Goal: Task Accomplishment & Management: Use online tool/utility

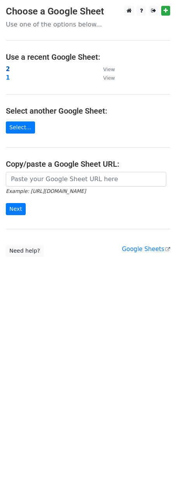
click at [7, 70] on strong "2" at bounding box center [8, 69] width 4 height 7
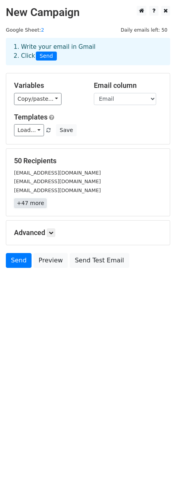
click at [31, 202] on link "+47 more" at bounding box center [30, 203] width 33 height 10
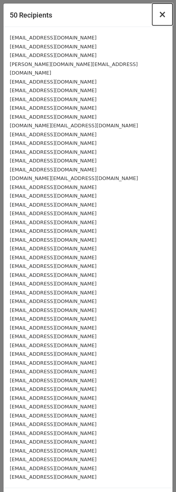
click at [159, 19] on span "×" at bounding box center [163, 14] width 8 height 11
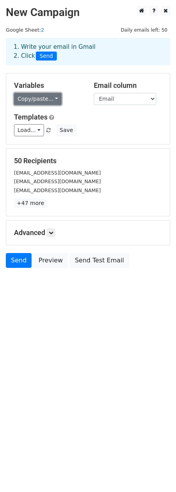
click at [40, 98] on link "Copy/paste..." at bounding box center [38, 99] width 48 height 12
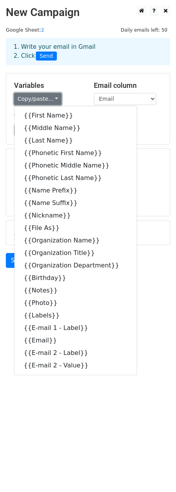
click at [39, 100] on link "Copy/paste..." at bounding box center [38, 99] width 48 height 12
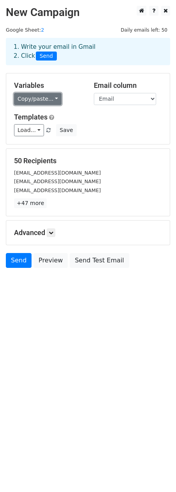
click at [21, 101] on link "Copy/paste..." at bounding box center [38, 99] width 48 height 12
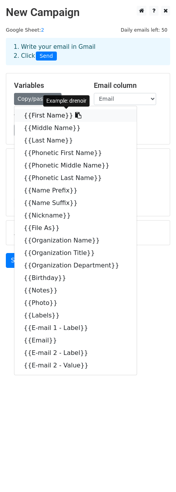
click at [35, 116] on link "{{First Name}}" at bounding box center [75, 115] width 122 height 12
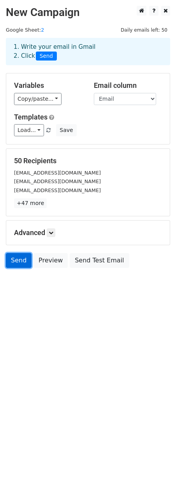
click at [19, 260] on link "Send" at bounding box center [19, 260] width 26 height 15
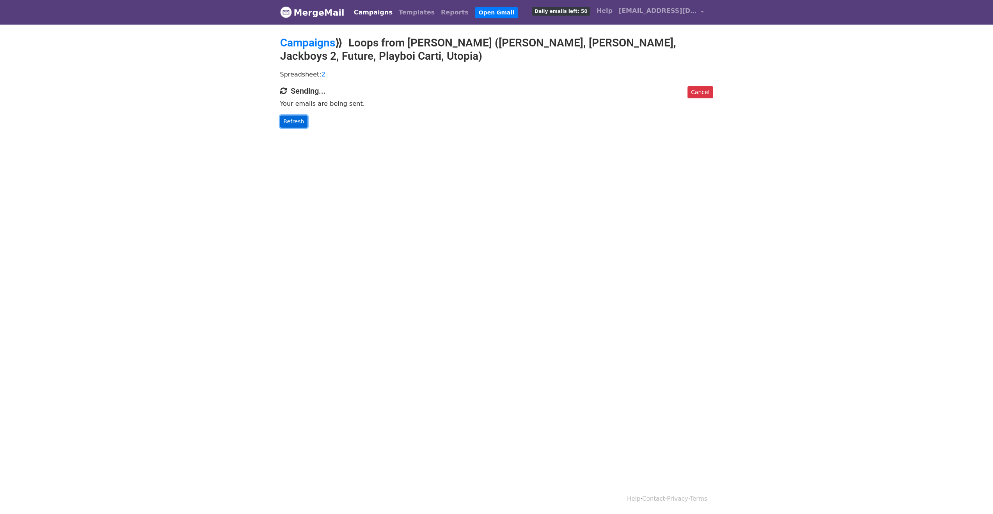
click at [290, 120] on link "Refresh" at bounding box center [294, 121] width 28 height 12
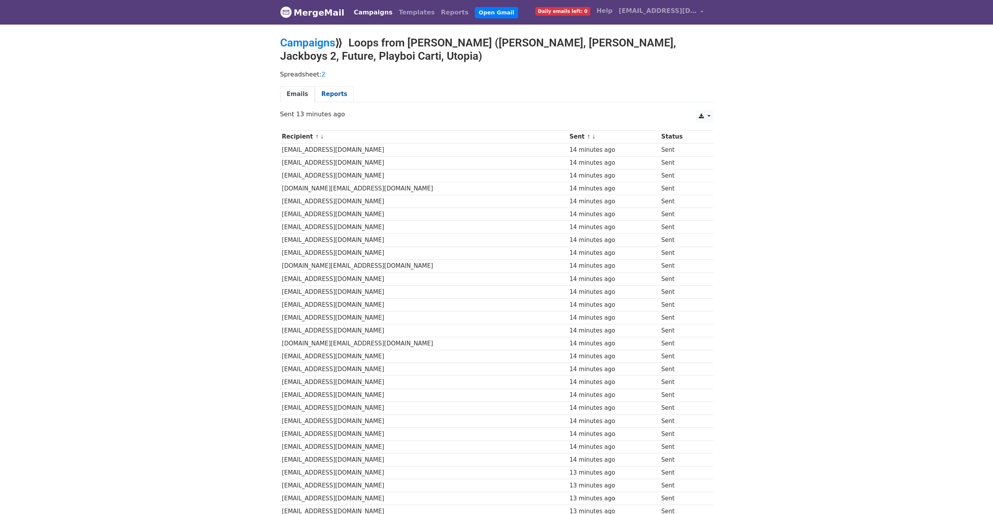
click at [320, 91] on link "Reports" at bounding box center [334, 94] width 39 height 16
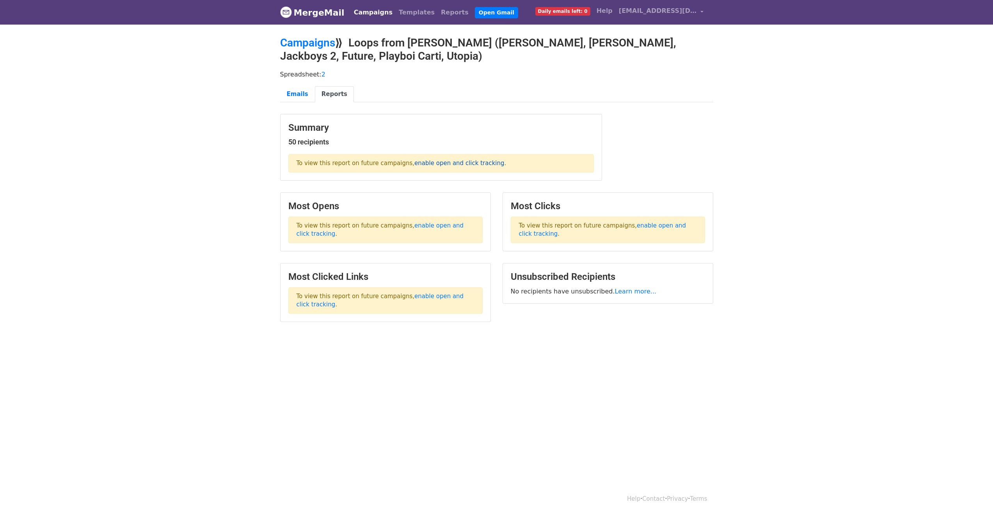
click at [440, 163] on link "enable open and click tracking" at bounding box center [459, 163] width 90 height 7
click at [288, 92] on link "Emails" at bounding box center [297, 94] width 35 height 16
